Goal: Task Accomplishment & Management: Manage account settings

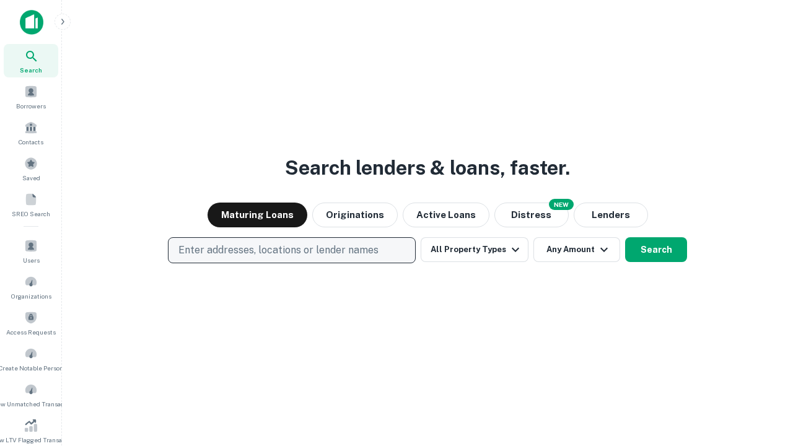
click at [291, 250] on p "Enter addresses, locations or lender names" at bounding box center [278, 250] width 200 height 15
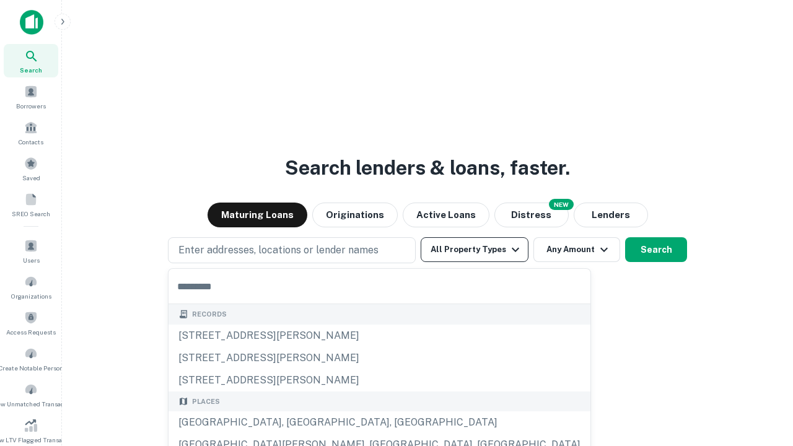
click at [474, 250] on button "All Property Types" at bounding box center [474, 249] width 108 height 25
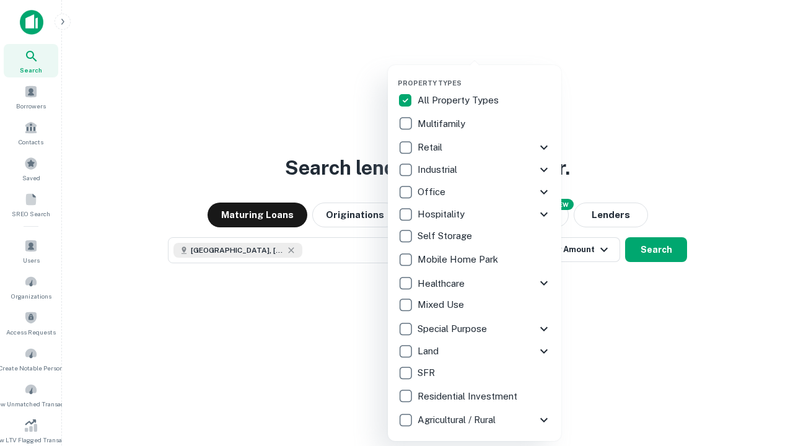
click at [484, 75] on button "button" at bounding box center [484, 75] width 173 height 1
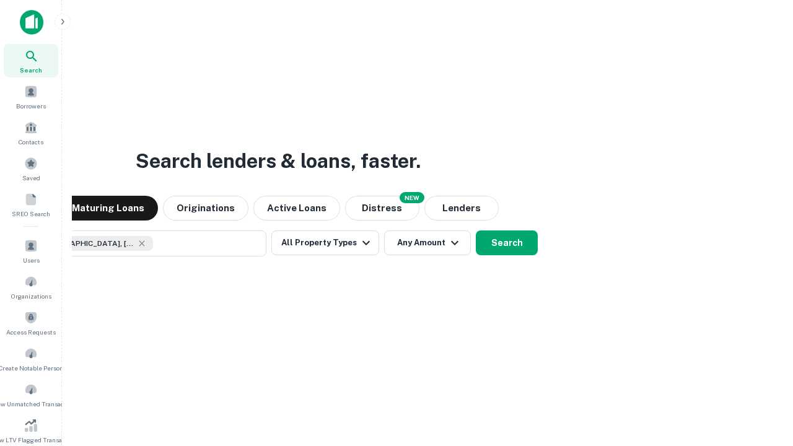
scroll to position [20, 0]
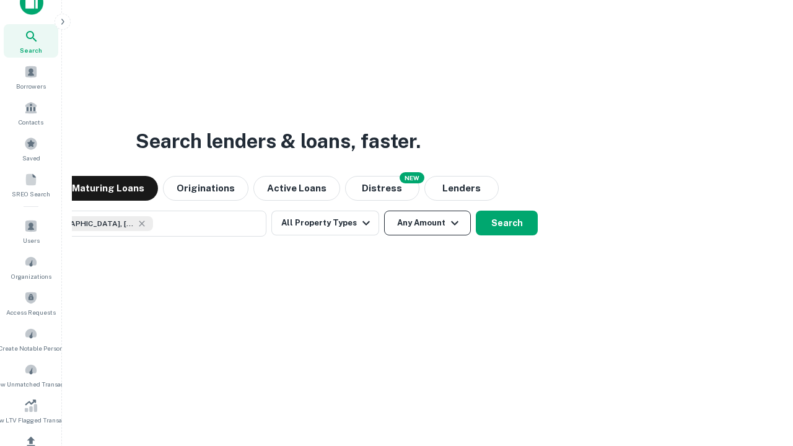
click at [384, 211] on button "Any Amount" at bounding box center [427, 223] width 87 height 25
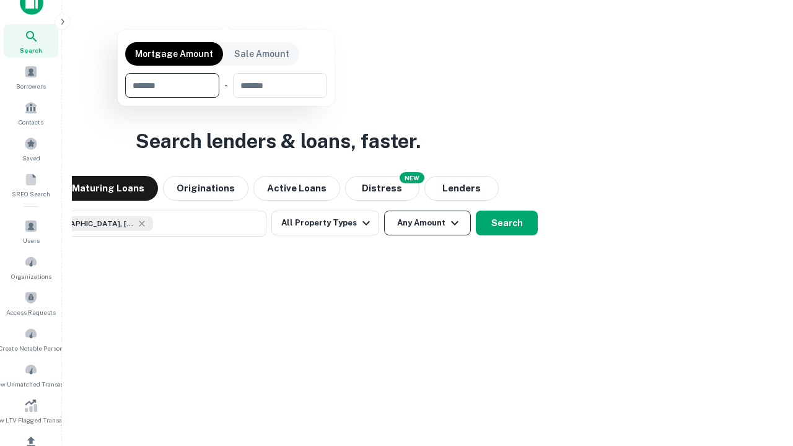
scroll to position [148, 0]
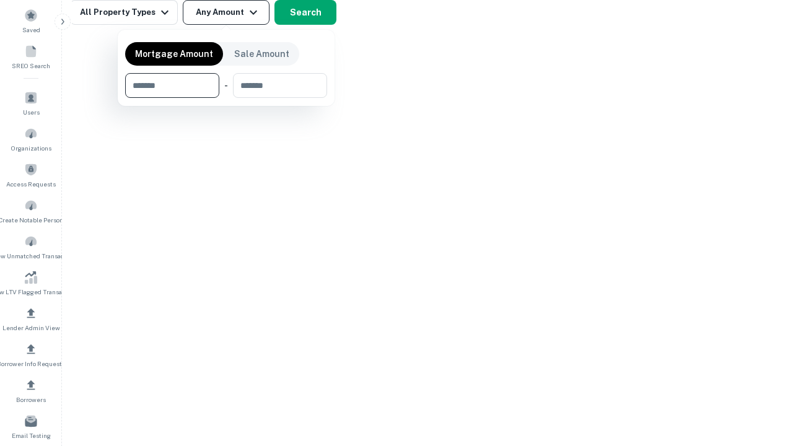
type input "*******"
click at [226, 98] on button "button" at bounding box center [226, 98] width 202 height 1
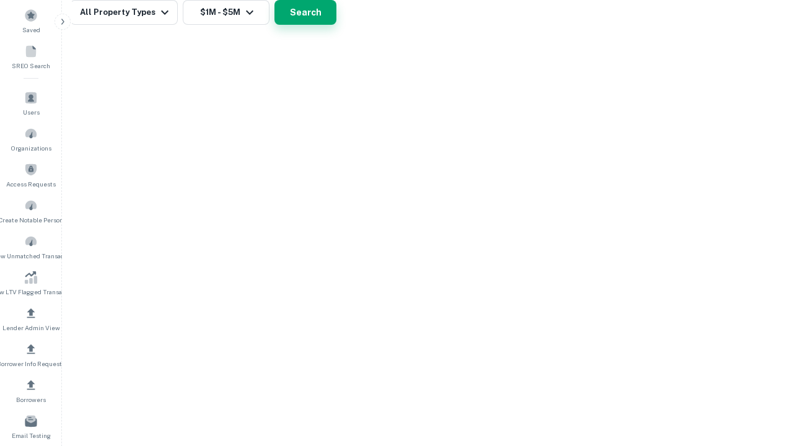
click at [336, 25] on button "Search" at bounding box center [305, 12] width 62 height 25
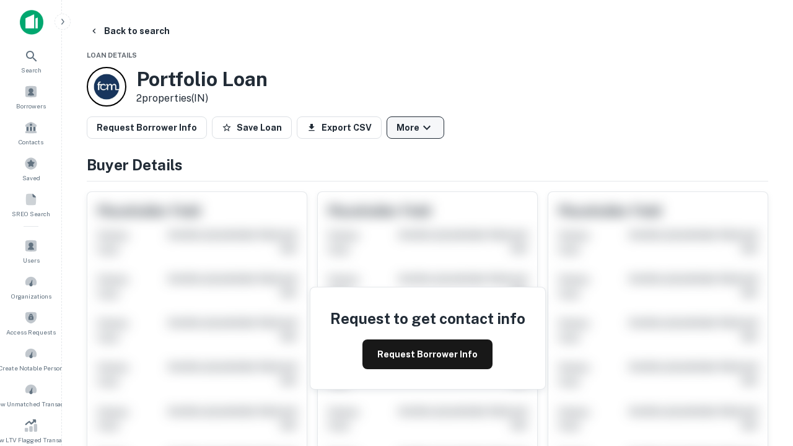
click at [415, 128] on button "More" at bounding box center [415, 127] width 58 height 22
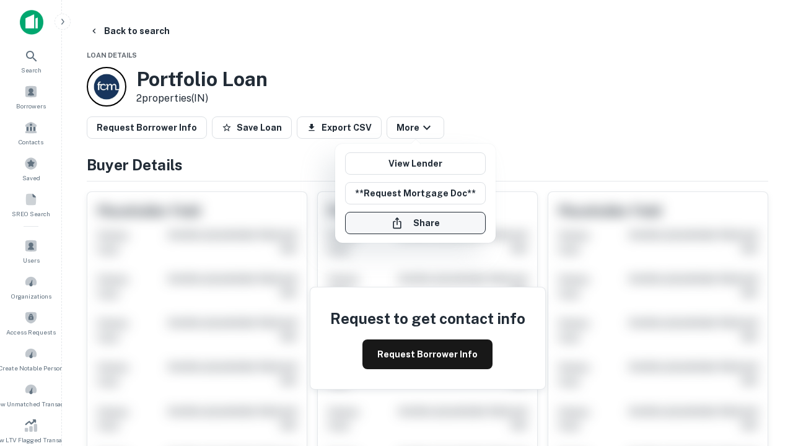
click at [415, 223] on button "Share" at bounding box center [415, 223] width 141 height 22
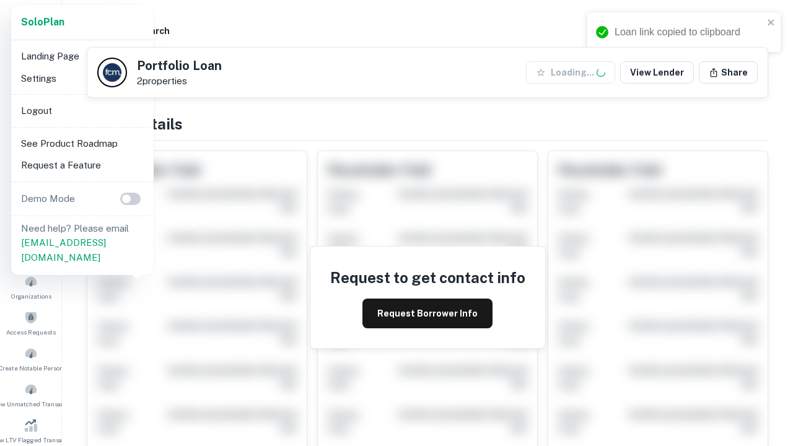
scroll to position [432, 0]
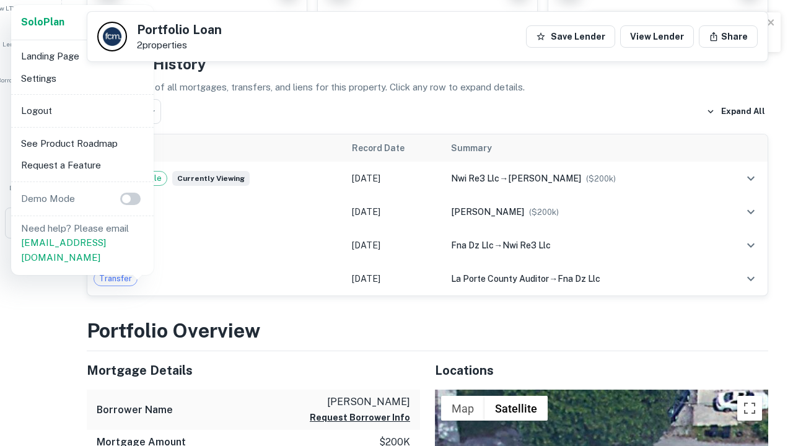
click at [82, 110] on li "Logout" at bounding box center [82, 111] width 133 height 22
